Goal: Information Seeking & Learning: Learn about a topic

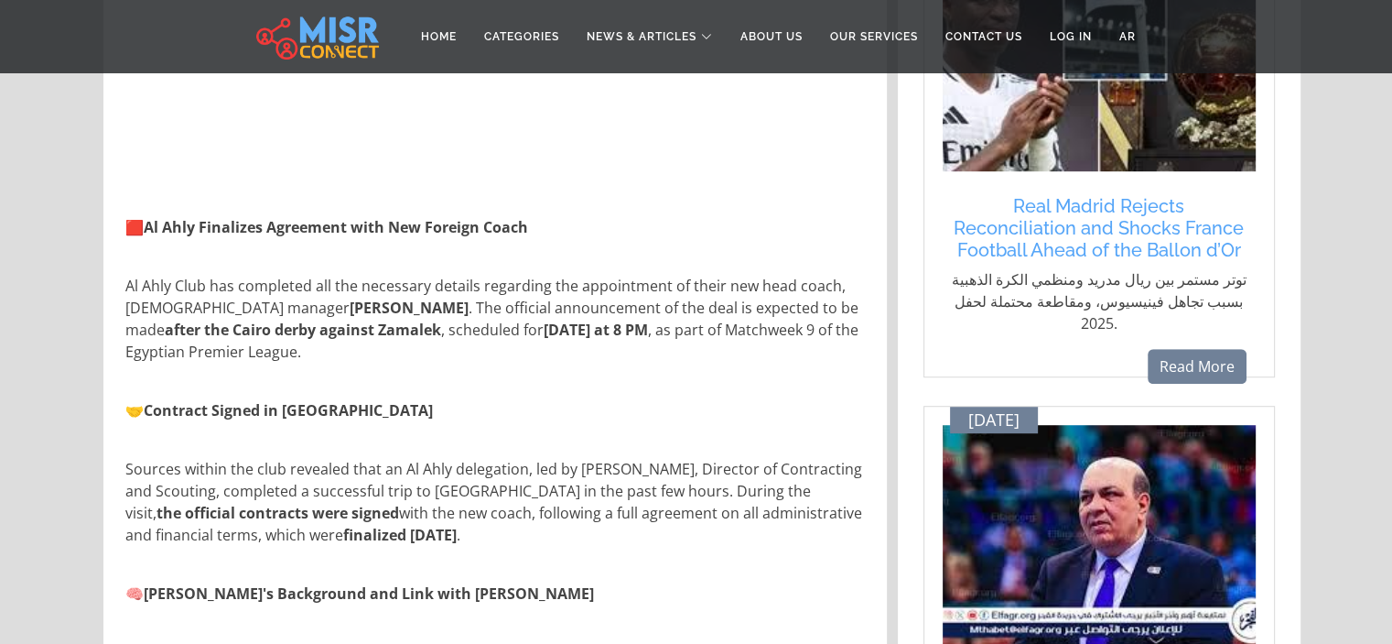
scroll to position [1007, 0]
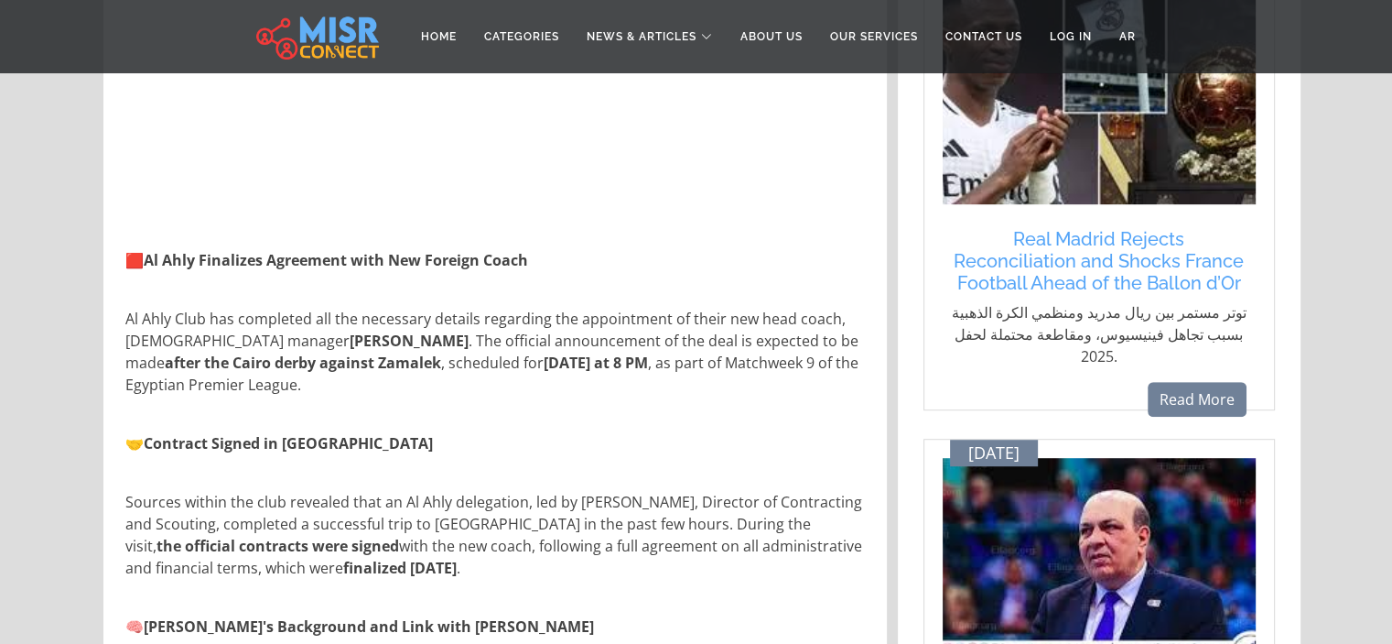
click at [219, 376] on p "Al Ahly Club has completed all the necessary details regarding the appointment …" at bounding box center [496, 352] width 743 height 88
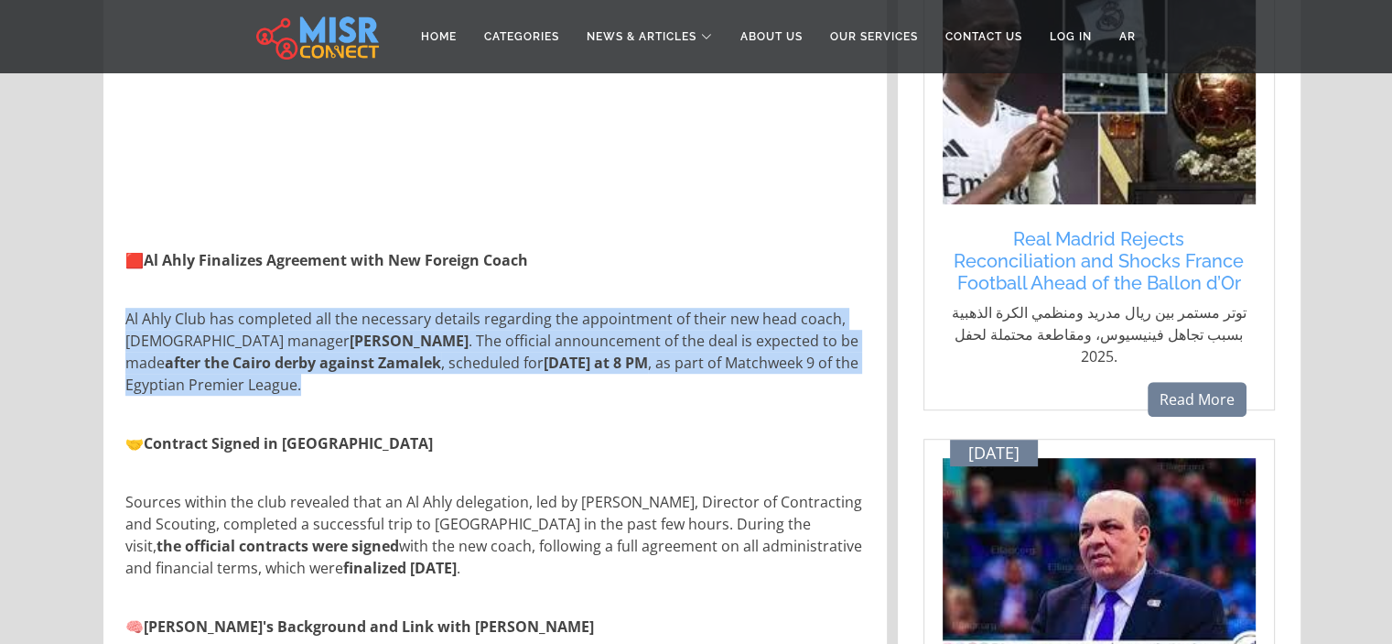
drag, startPoint x: 231, startPoint y: 382, endPoint x: 126, endPoint y: 319, distance: 122.0
click at [126, 319] on p "Al Ahly Club has completed all the necessary details regarding the appointment …" at bounding box center [496, 352] width 743 height 88
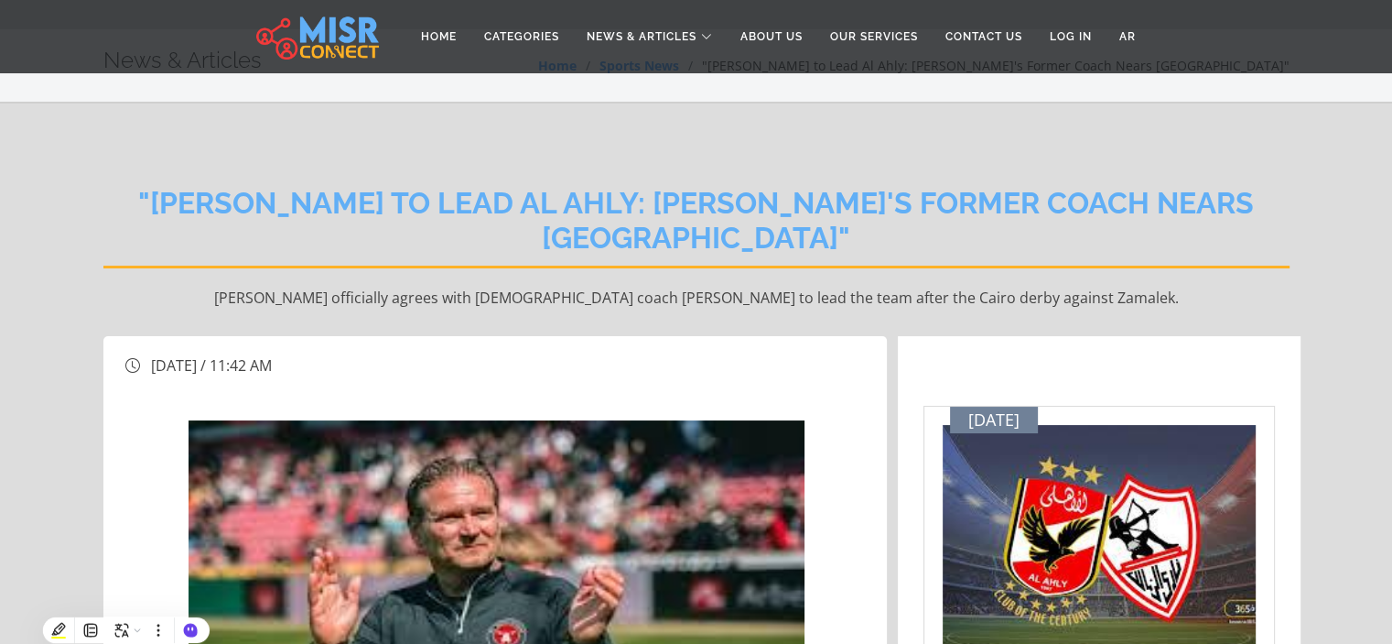
scroll to position [0, 0]
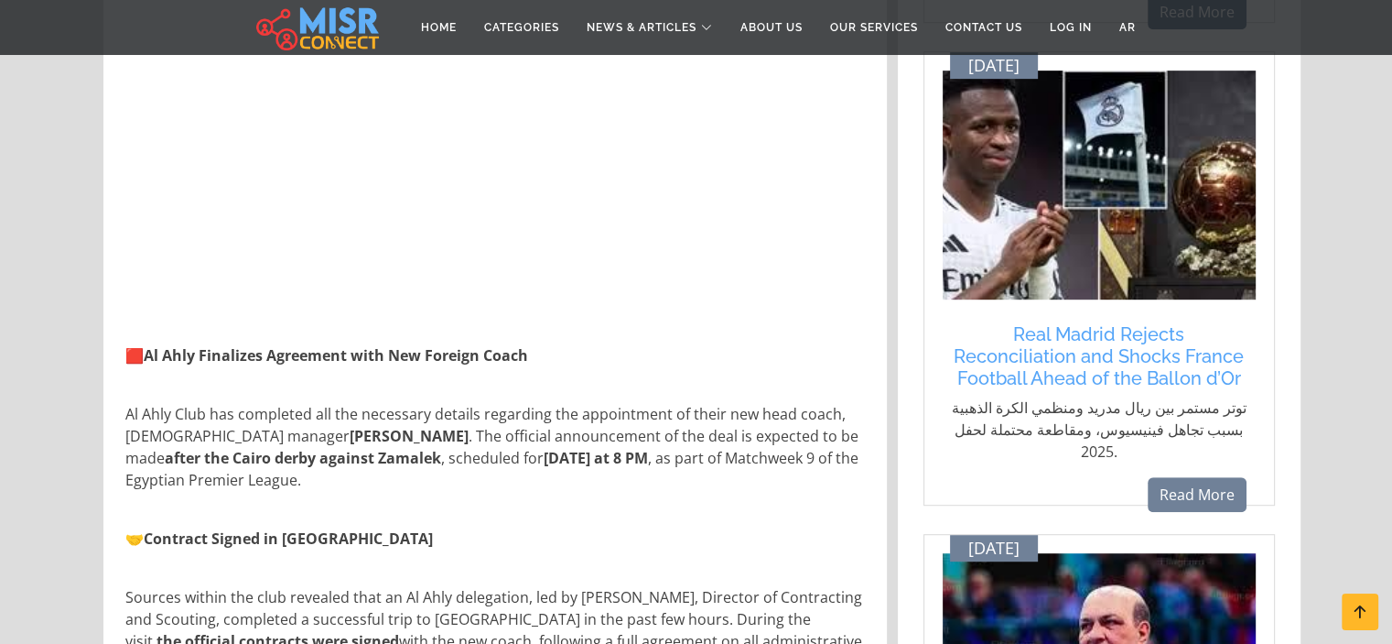
scroll to position [915, 0]
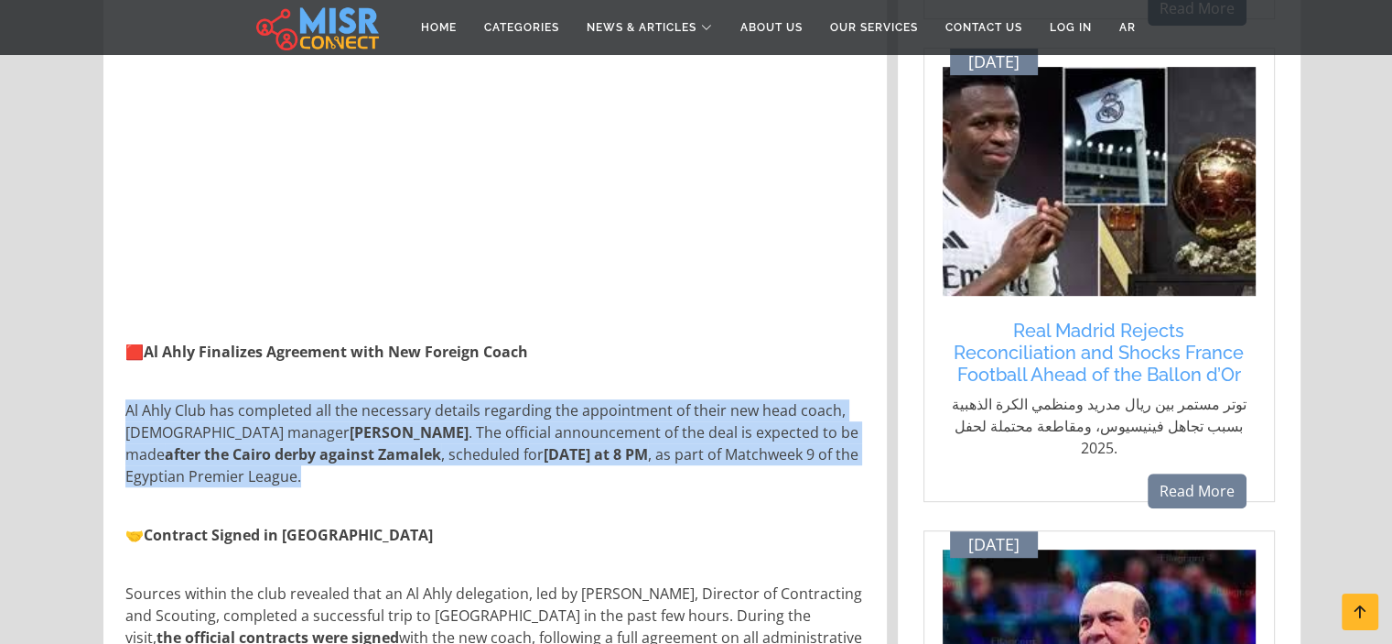
drag, startPoint x: 267, startPoint y: 481, endPoint x: 119, endPoint y: 410, distance: 164.2
copy p "Al Ahly Club has completed all the necessary details regarding the appointment …"
